Goal: Go to known website: Access a specific website the user already knows

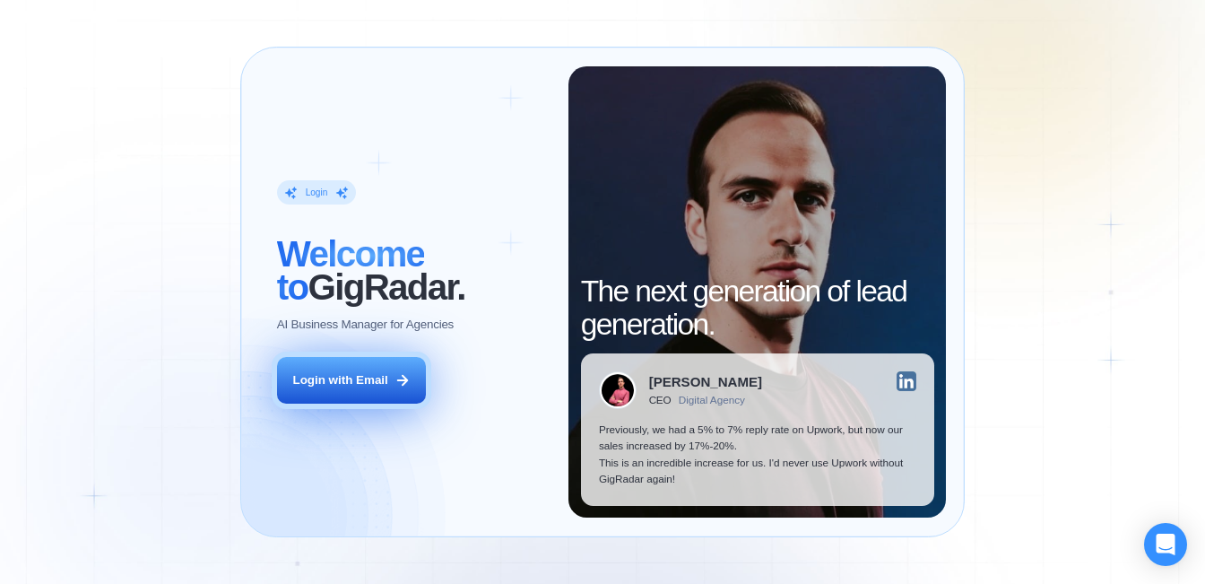
click at [366, 383] on div "Login with Email" at bounding box center [339, 380] width 95 height 16
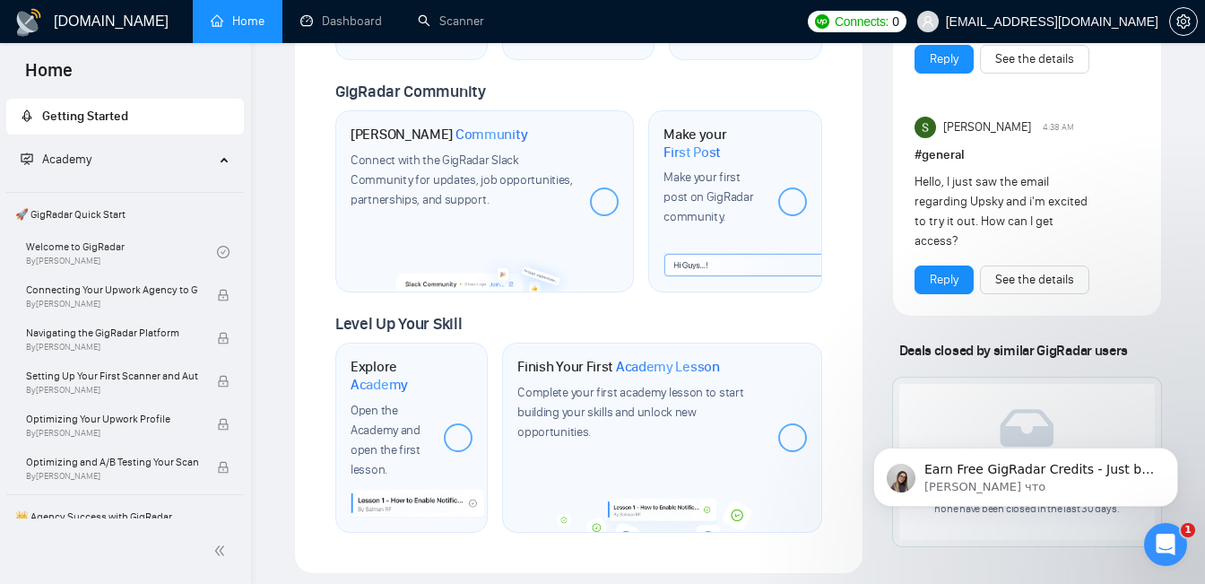
scroll to position [1047, 0]
